Goal: Information Seeking & Learning: Understand process/instructions

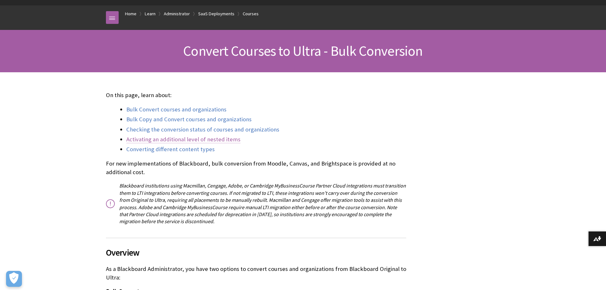
scroll to position [64, 0]
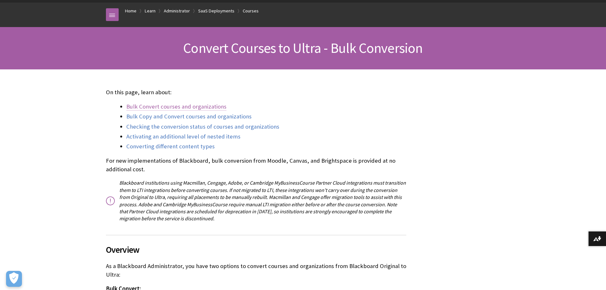
click at [189, 108] on link "Bulk Convert courses and organizations" at bounding box center [176, 107] width 100 height 8
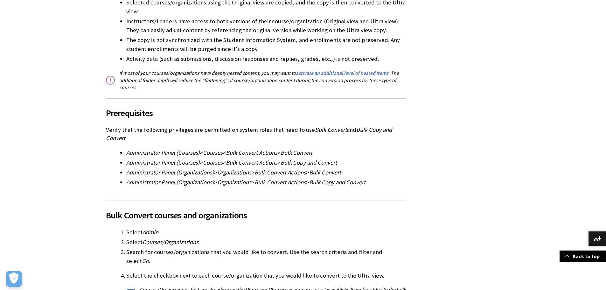
scroll to position [445, 0]
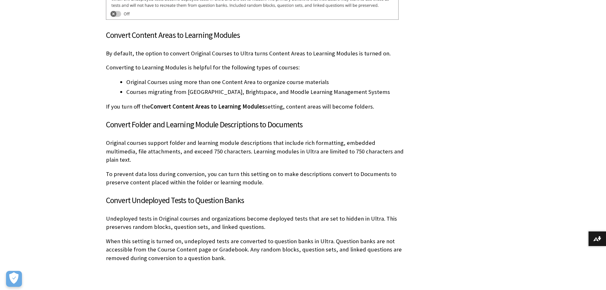
scroll to position [1970, 0]
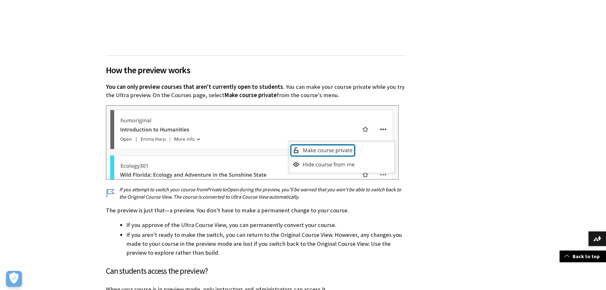
scroll to position [987, 0]
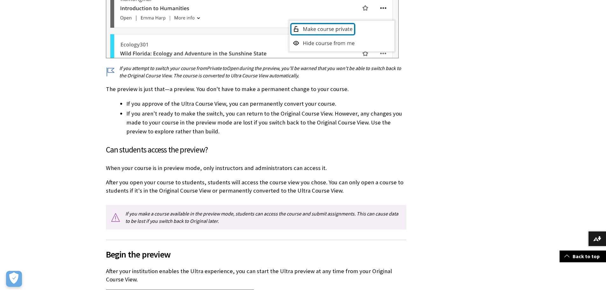
scroll to position [567, 0]
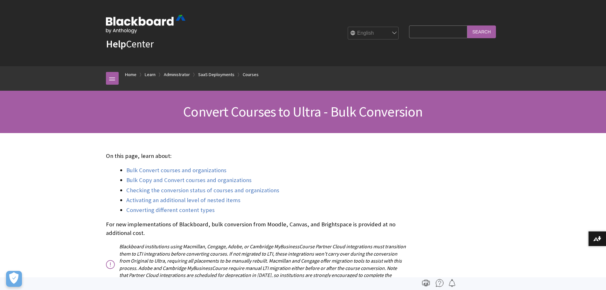
scroll to position [825, 0]
